Goal: Navigation & Orientation: Find specific page/section

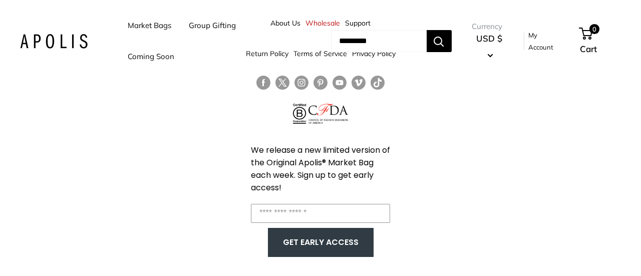
click at [169, 56] on link "Coming Soon" at bounding box center [151, 57] width 47 height 14
click at [144, 60] on link "Coming Soon" at bounding box center [151, 57] width 47 height 14
click at [163, 29] on link "Market Bags" at bounding box center [150, 26] width 44 height 14
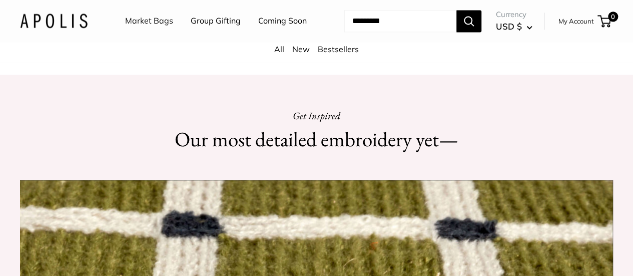
scroll to position [350, 0]
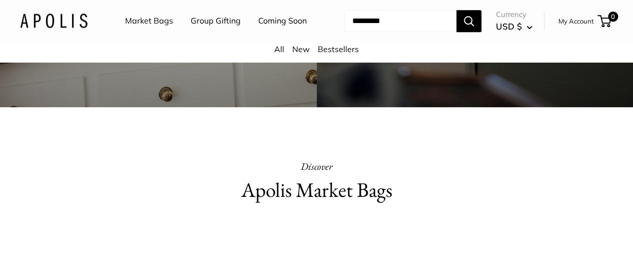
click at [165, 22] on link "Market Bags" at bounding box center [149, 21] width 48 height 15
